Goal: Obtain resource: Download file/media

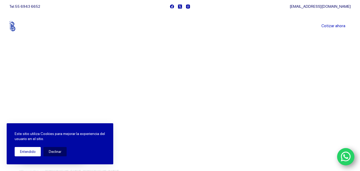
click at [27, 152] on button "Entendido" at bounding box center [28, 151] width 26 height 9
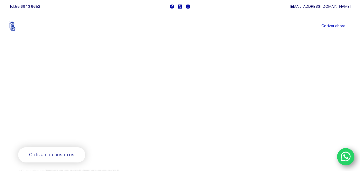
click at [176, 26] on link "Sucursales" at bounding box center [169, 26] width 33 height 0
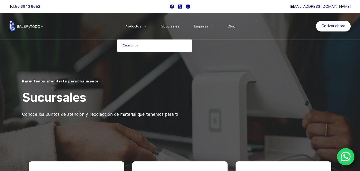
click at [135, 44] on link "Catalogos" at bounding box center [154, 45] width 75 height 12
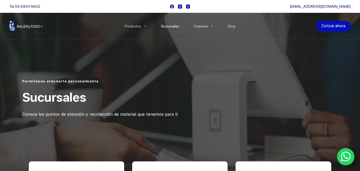
drag, startPoint x: 343, startPoint y: 25, endPoint x: 290, endPoint y: 71, distance: 69.7
click at [342, 25] on link "Cotizar ahora" at bounding box center [333, 26] width 35 height 11
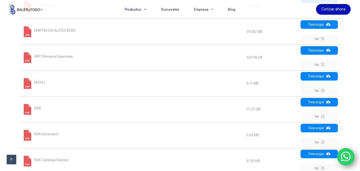
scroll to position [480, 0]
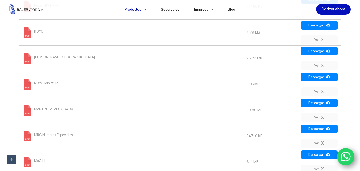
click at [24, 32] on span at bounding box center [27, 32] width 11 height 11
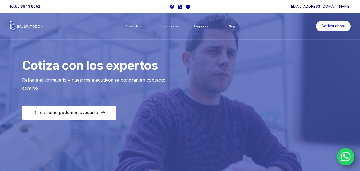
click at [345, 155] on icon "WhatsApp" at bounding box center [346, 157] width 10 height 10
